Goal: Task Accomplishment & Management: Use online tool/utility

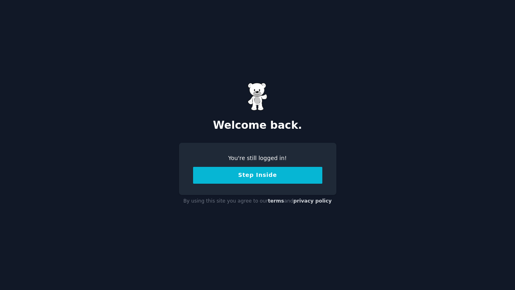
click at [244, 177] on button "Step Inside" at bounding box center [257, 175] width 129 height 17
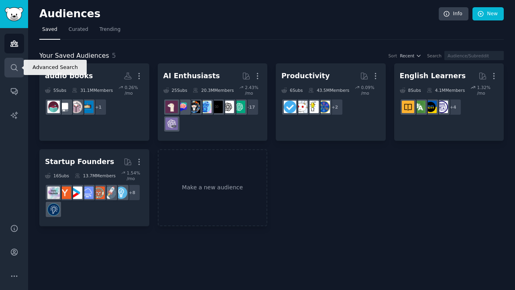
click at [17, 67] on icon "Sidebar" at bounding box center [14, 67] width 8 height 8
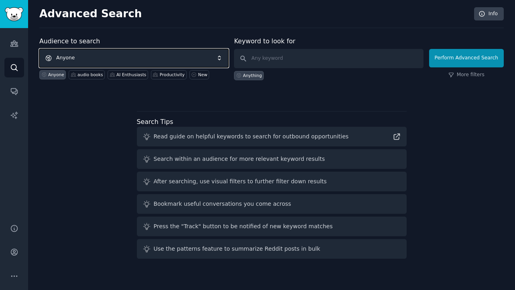
click at [100, 55] on span "Anyone" at bounding box center [133, 58] width 189 height 18
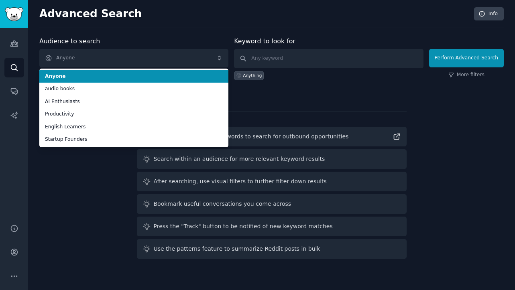
click at [124, 32] on div "Advanced Search Info Audience to search Anyone Anyone audio books AI Enthusiast…" at bounding box center [271, 145] width 487 height 290
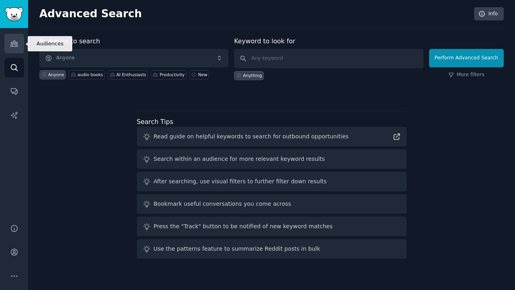
click at [16, 44] on icon "Sidebar" at bounding box center [13, 44] width 7 height 6
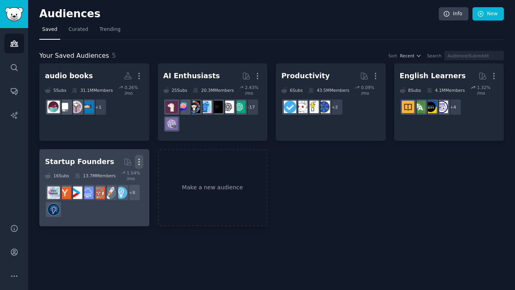
click at [140, 155] on button "More" at bounding box center [139, 162] width 8 height 14
click at [121, 177] on p "Delete" at bounding box center [117, 179] width 18 height 8
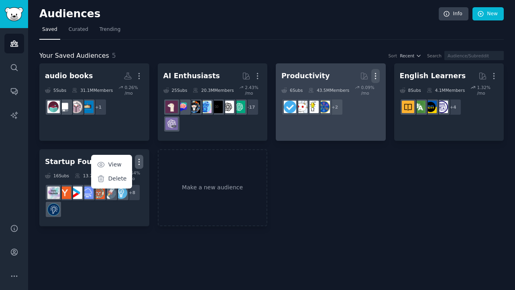
click at [376, 76] on icon "button" at bounding box center [375, 76] width 1 height 6
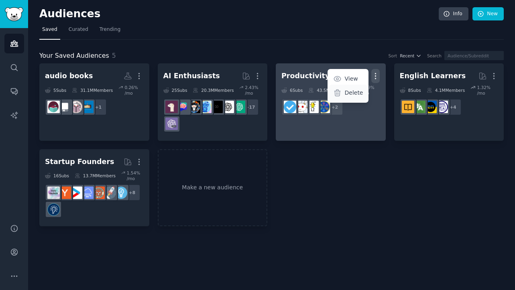
click at [353, 91] on p "Delete" at bounding box center [353, 93] width 18 height 8
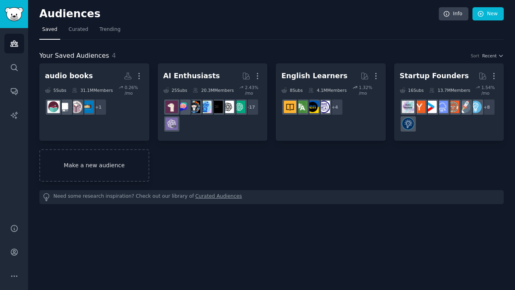
click at [120, 161] on link "Make a new audience" at bounding box center [94, 165] width 110 height 33
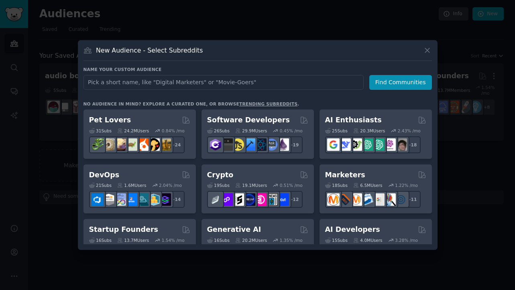
click at [157, 81] on input "text" at bounding box center [223, 82] width 280 height 15
type input "creator"
click at [403, 87] on button "Find Communities" at bounding box center [400, 82] width 63 height 15
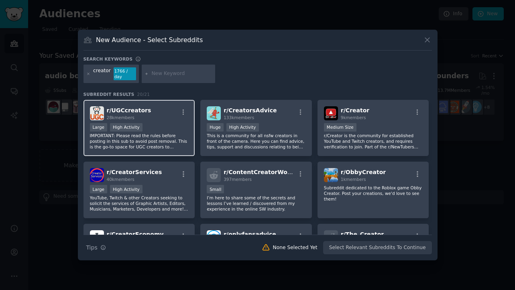
click at [161, 144] on p "IMPORTANT: Please read the rules before posting in this sub to avoid post remov…" at bounding box center [139, 141] width 99 height 17
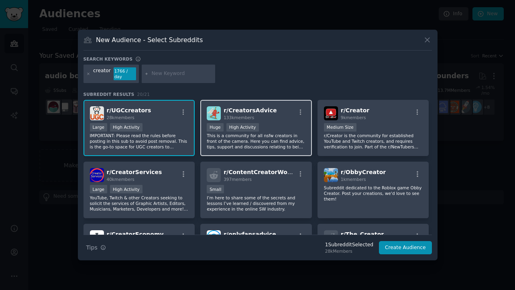
click at [265, 143] on p "This is a community for all nsfw creators in front of the camera. Here you can …" at bounding box center [256, 141] width 99 height 17
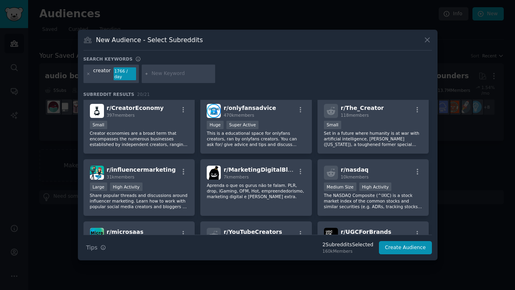
scroll to position [127, 0]
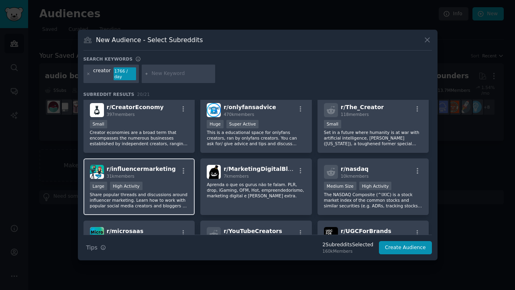
click at [175, 186] on div "Large High Activity" at bounding box center [139, 187] width 99 height 10
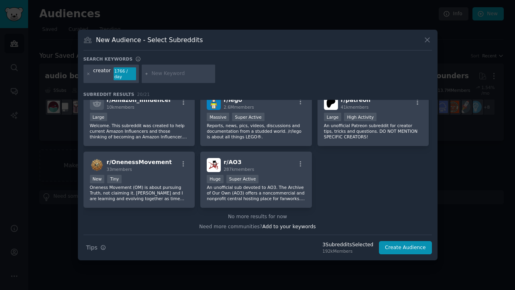
scroll to position [322, 0]
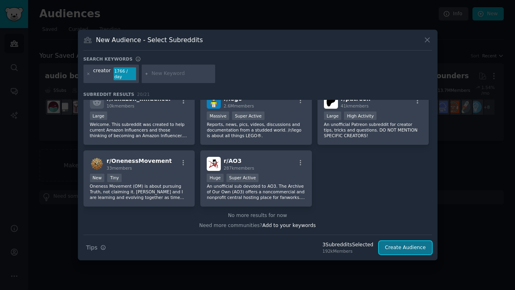
click at [395, 242] on button "Create Audience" at bounding box center [405, 248] width 53 height 14
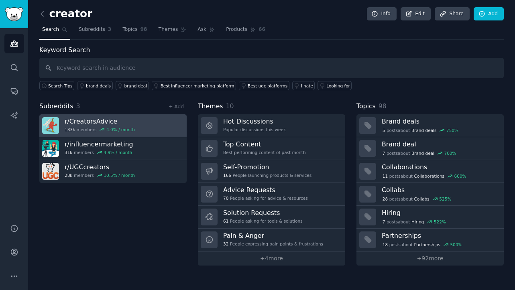
click at [131, 132] on div "4.0 % / month" at bounding box center [120, 130] width 29 height 6
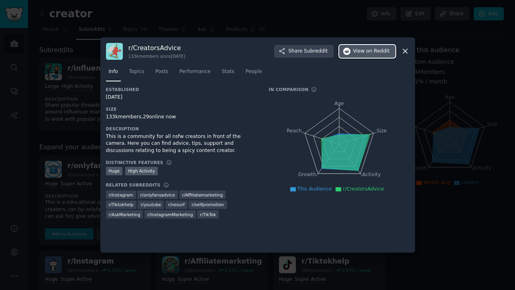
click at [356, 50] on span "View on Reddit" at bounding box center [371, 51] width 37 height 7
click at [453, 108] on div at bounding box center [257, 145] width 515 height 290
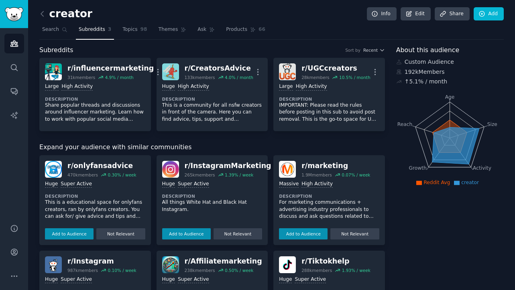
click at [215, 143] on div "Expand your audience with similar communities" at bounding box center [212, 148] width 346 height 10
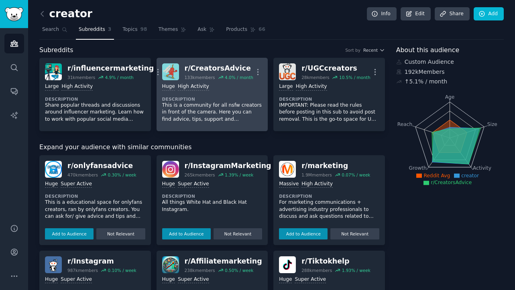
click at [230, 94] on div "Huge High Activity Description This is a community for all nsfw creators in fro…" at bounding box center [212, 102] width 100 height 45
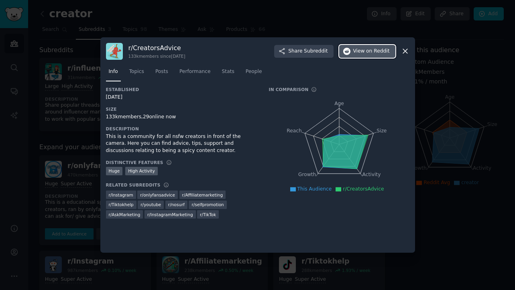
click at [363, 53] on span "View on Reddit" at bounding box center [371, 51] width 37 height 7
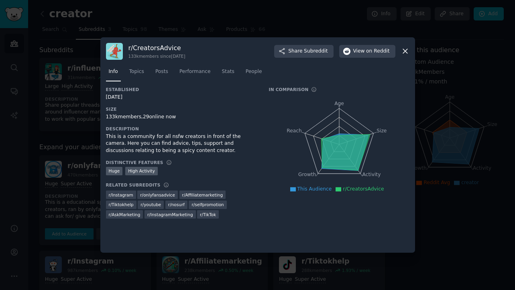
click at [437, 95] on div at bounding box center [257, 145] width 515 height 290
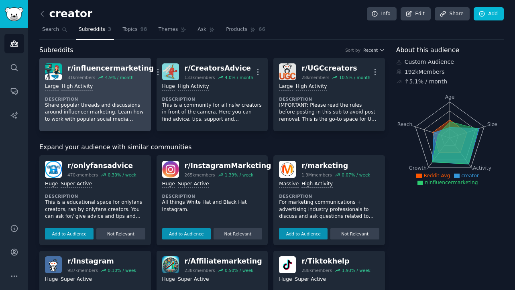
click at [105, 96] on dt "Description" at bounding box center [95, 99] width 100 height 6
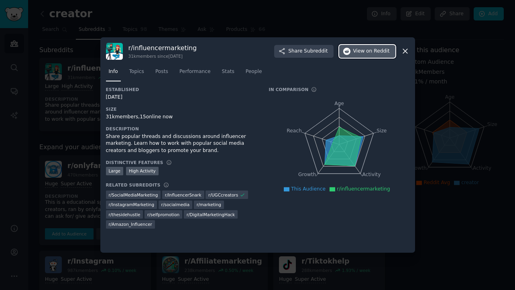
click at [368, 50] on span "on Reddit" at bounding box center [377, 51] width 23 height 7
